Goal: Task Accomplishment & Management: Use online tool/utility

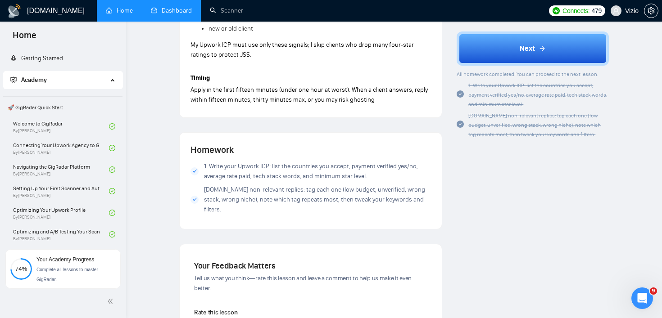
scroll to position [631, 0]
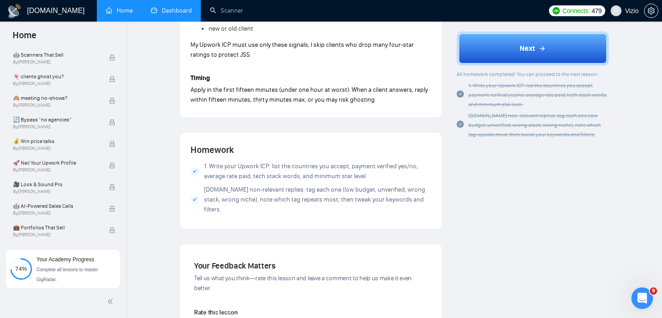
click at [168, 14] on link "Dashboard" at bounding box center [171, 11] width 41 height 8
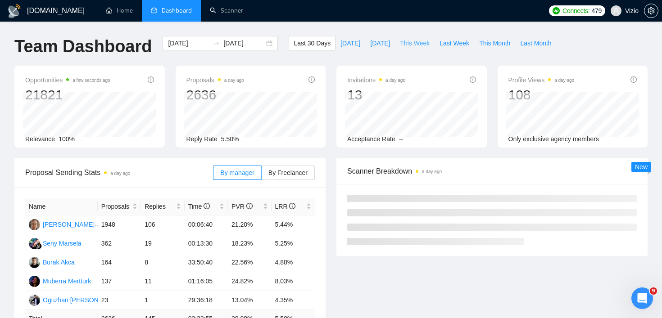
click at [407, 49] on button "This Week" at bounding box center [415, 43] width 40 height 14
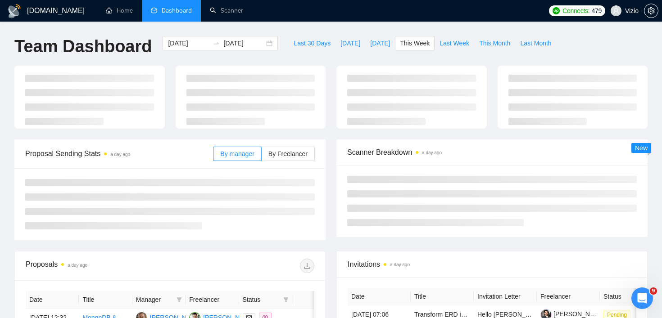
type input "[DATE]"
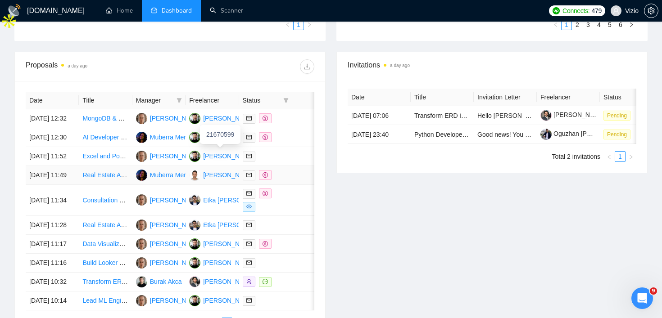
scroll to position [317, 0]
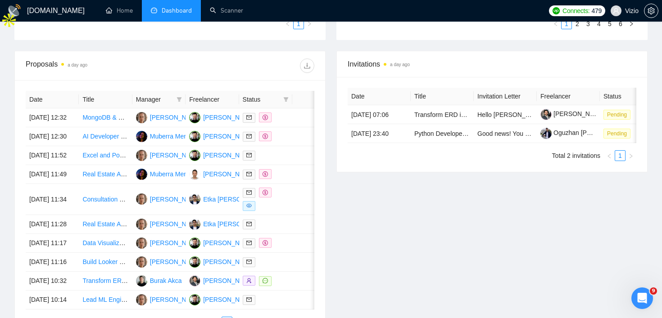
click at [164, 95] on span "Manager" at bounding box center [154, 100] width 37 height 10
click at [178, 100] on icon "filter" at bounding box center [179, 99] width 5 height 5
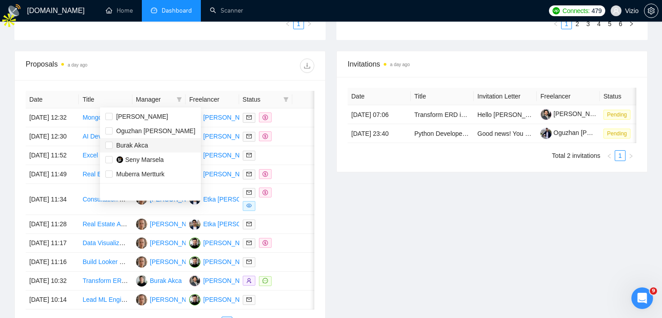
click at [159, 145] on span "Burak Akca" at bounding box center [150, 146] width 90 height 10
checkbox input "true"
click at [254, 67] on div at bounding box center [242, 66] width 145 height 14
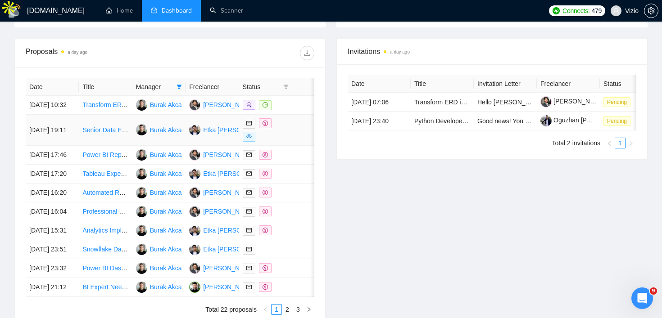
scroll to position [332, 0]
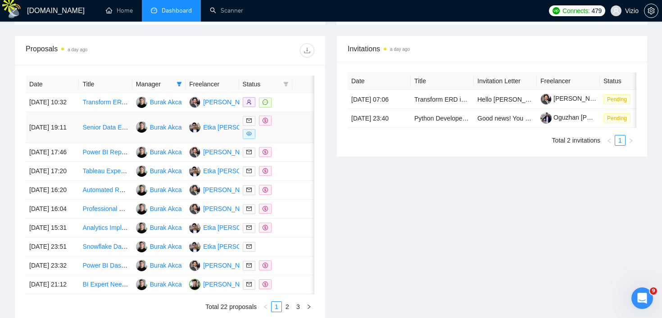
click at [105, 143] on td "Senior Data Engineer – ETL Pipelines & Snowflake Data Warehouse" at bounding box center [105, 127] width 53 height 31
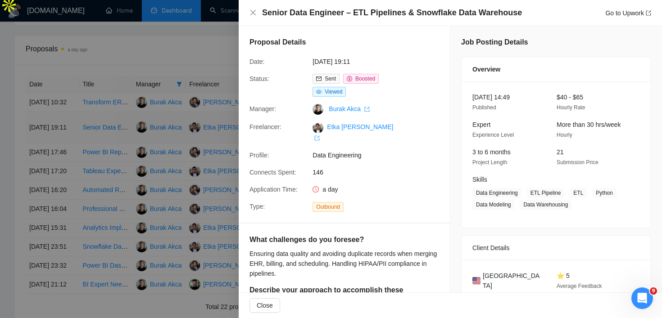
click at [105, 144] on div at bounding box center [331, 159] width 662 height 318
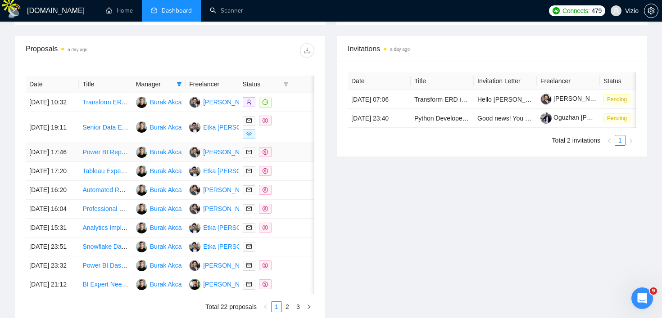
click at [110, 158] on td "Power BI Report Creation from Business Central" at bounding box center [105, 152] width 53 height 19
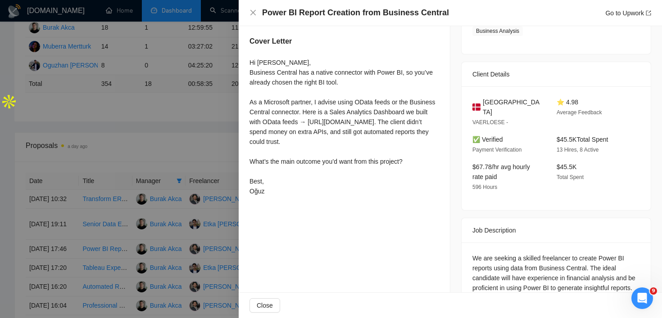
scroll to position [186, 0]
click at [308, 153] on div "Hi [PERSON_NAME], Business Central has a native connector with Power BI, so you…" at bounding box center [345, 126] width 190 height 139
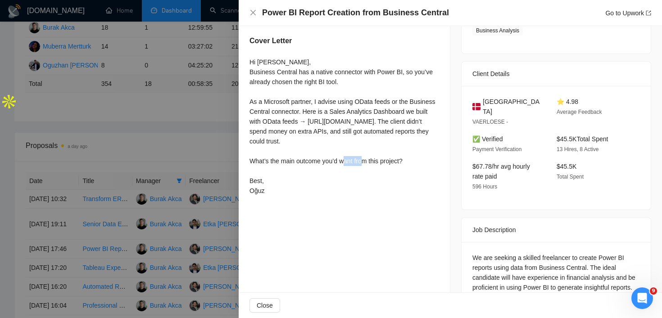
click at [308, 153] on div "Hi [PERSON_NAME], Business Central has a native connector with Power BI, so you…" at bounding box center [345, 126] width 190 height 139
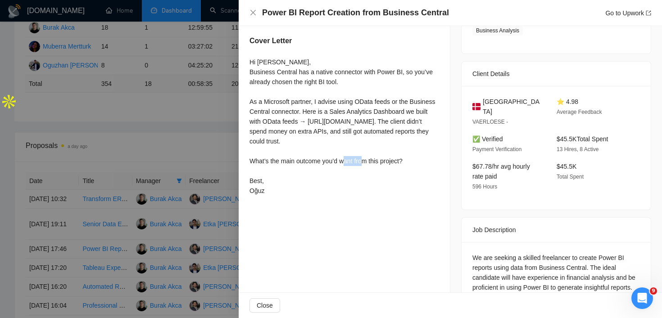
click at [308, 153] on div "Hi [PERSON_NAME], Business Central has a native connector with Power BI, so you…" at bounding box center [345, 126] width 190 height 139
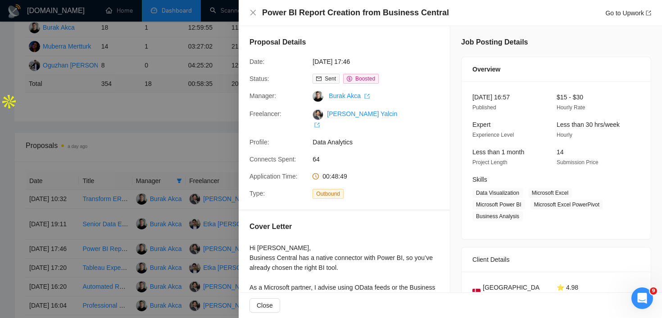
scroll to position [3, 0]
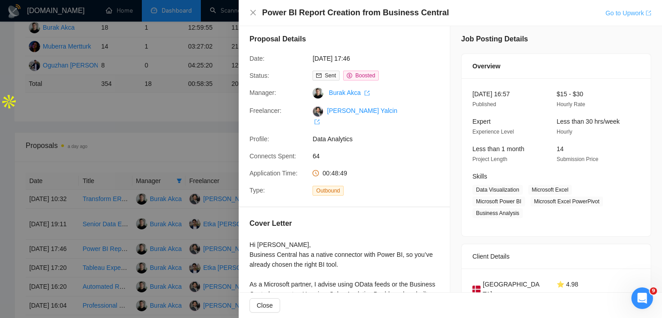
click at [627, 10] on link "Go to Upwork" at bounding box center [628, 12] width 46 height 7
